Goal: Check status: Check status

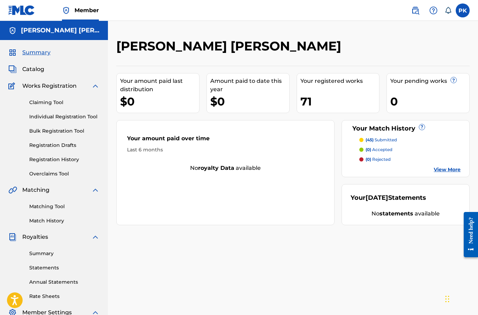
click at [50, 257] on link "Summary" at bounding box center [64, 253] width 70 height 7
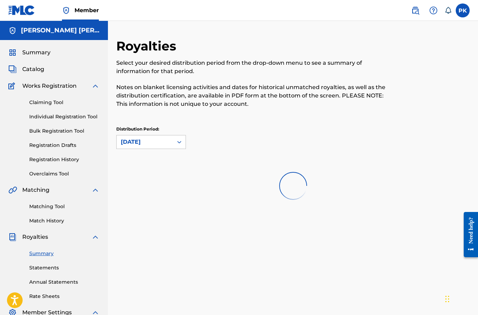
click at [47, 267] on link "Statements" at bounding box center [64, 267] width 70 height 7
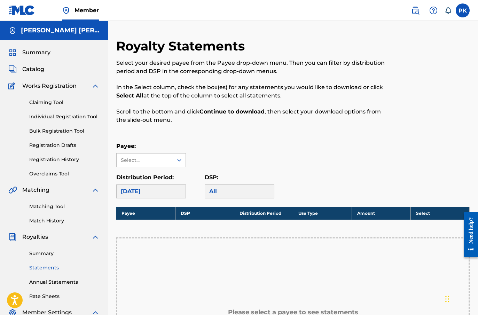
click at [49, 281] on link "Annual Statements" at bounding box center [64, 282] width 70 height 7
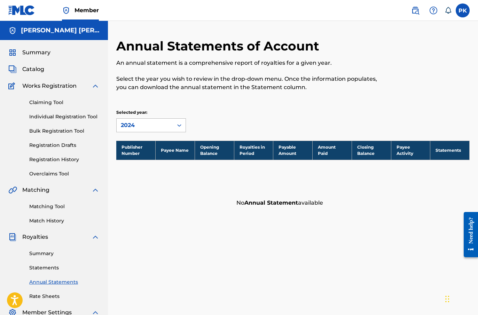
click at [177, 124] on icon at bounding box center [179, 125] width 7 height 7
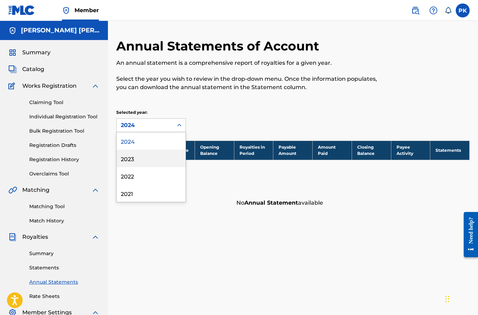
click at [153, 150] on div "2023" at bounding box center [151, 158] width 69 height 17
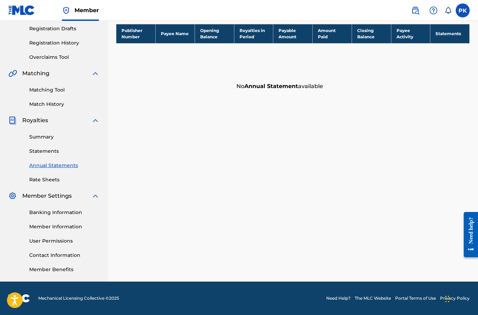
scroll to position [117, 0]
